Goal: Task Accomplishment & Management: Manage account settings

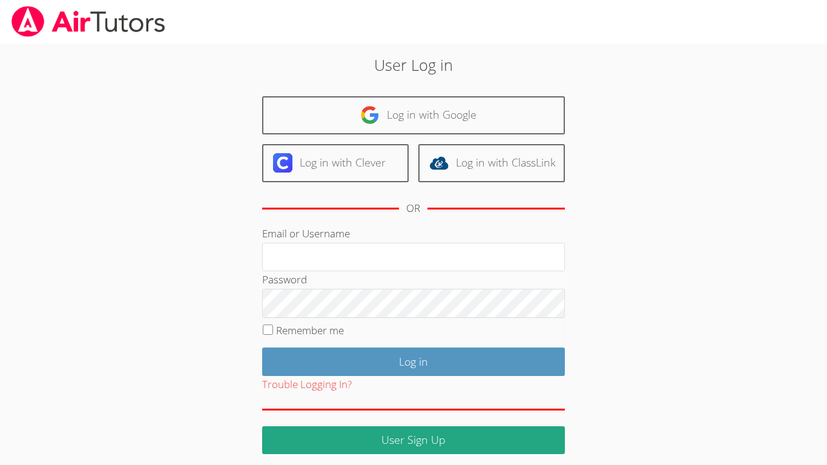
scroll to position [8, 0]
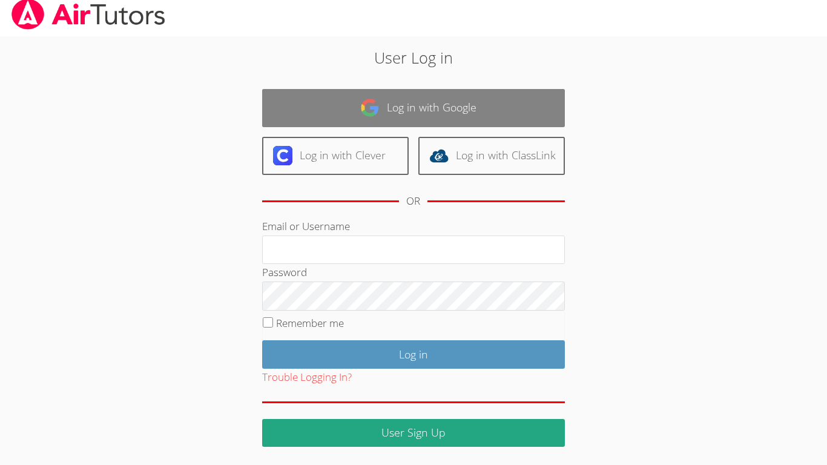
click at [356, 125] on link "Log in with Google" at bounding box center [413, 108] width 303 height 38
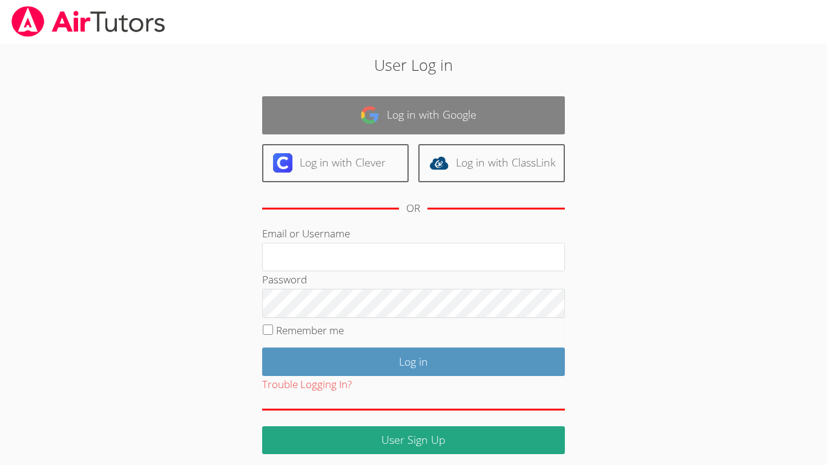
click at [425, 105] on link "Log in with Google" at bounding box center [413, 115] width 303 height 38
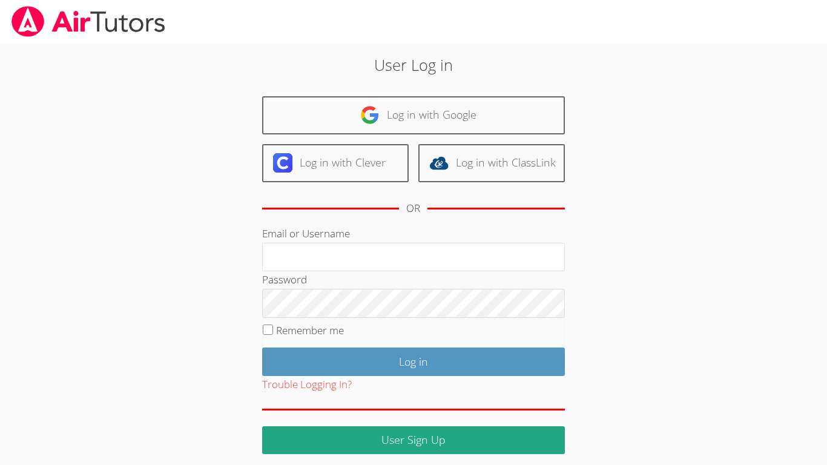
scroll to position [8, 0]
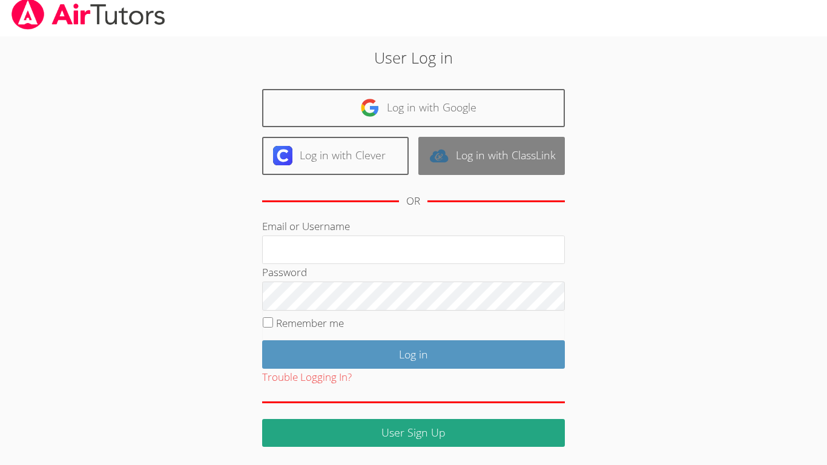
click at [495, 160] on link "Log in with ClassLink" at bounding box center [491, 156] width 146 height 38
